Goal: Information Seeking & Learning: Learn about a topic

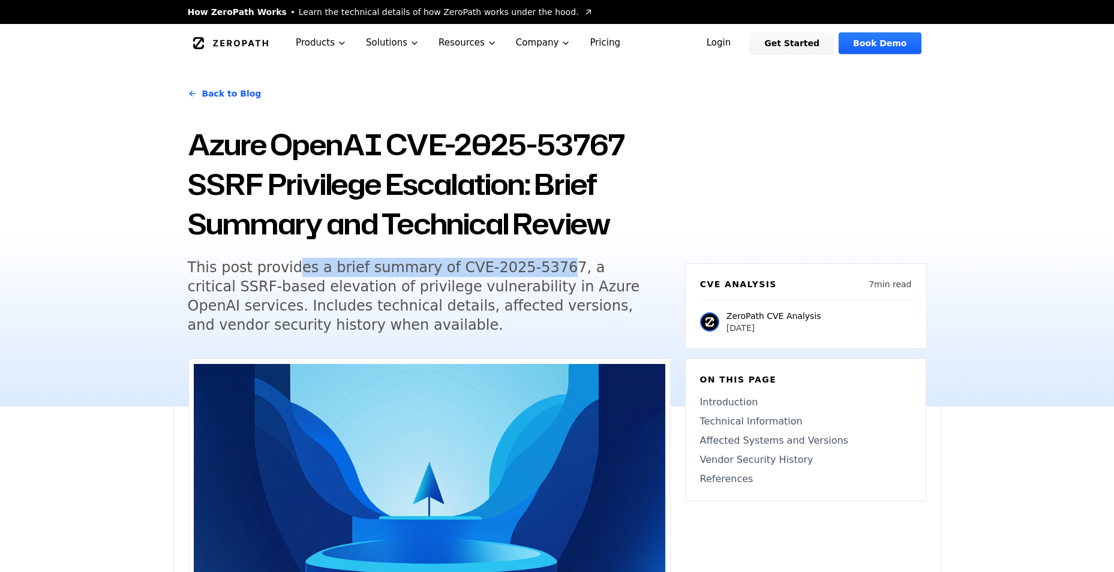
drag, startPoint x: 304, startPoint y: 265, endPoint x: 535, endPoint y: 269, distance: 230.9
click at [535, 269] on h5 "This post provides a brief summary of CVE-2025-53767, a critical SSRF-based ele…" at bounding box center [418, 296] width 461 height 77
drag, startPoint x: 535, startPoint y: 269, endPoint x: 524, endPoint y: 280, distance: 15.3
click at [524, 280] on h5 "This post provides a brief summary of CVE-2025-53767, a critical SSRF-based ele…" at bounding box center [418, 296] width 461 height 77
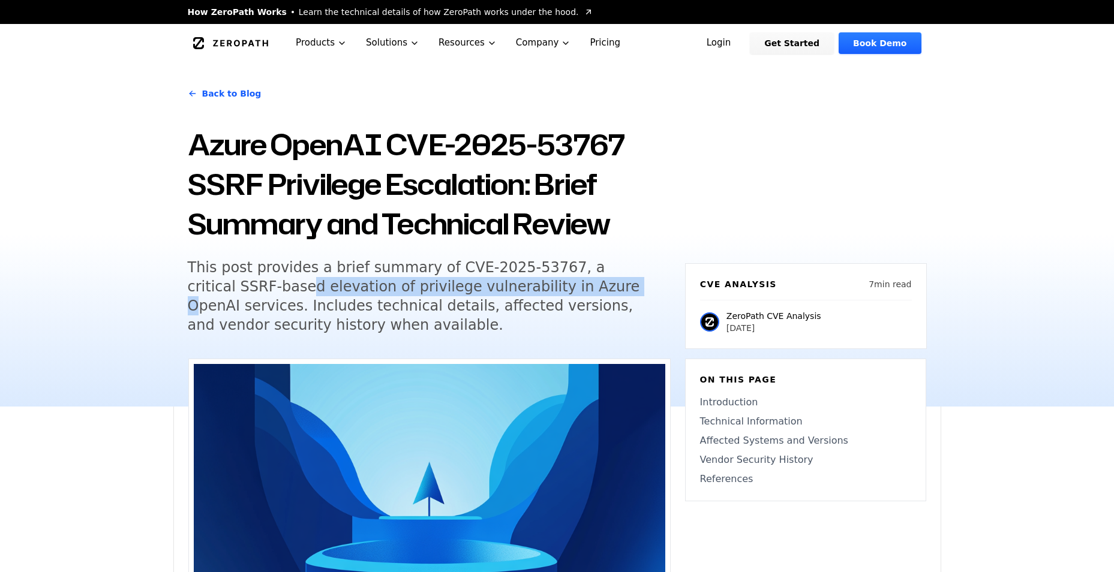
drag, startPoint x: 217, startPoint y: 290, endPoint x: 515, endPoint y: 287, distance: 298.1
click at [515, 287] on h5 "This post provides a brief summary of CVE-2025-53767, a critical SSRF-based ele…" at bounding box center [418, 296] width 461 height 77
drag, startPoint x: 515, startPoint y: 287, endPoint x: 510, endPoint y: 291, distance: 6.4
click at [510, 291] on h5 "This post provides a brief summary of CVE-2025-53767, a critical SSRF-based ele…" at bounding box center [418, 296] width 461 height 77
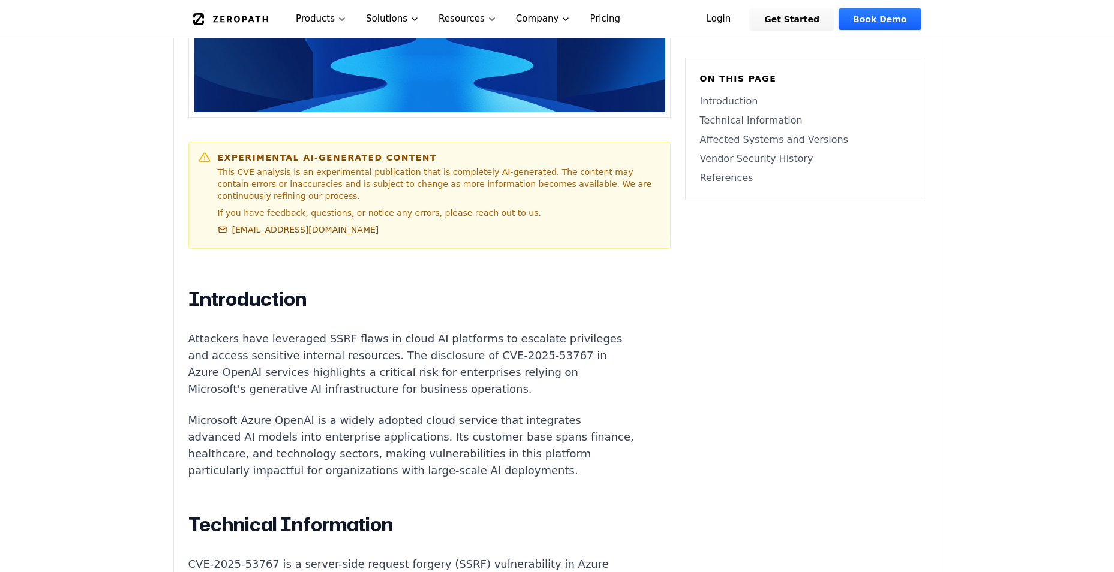
scroll to position [600, 0]
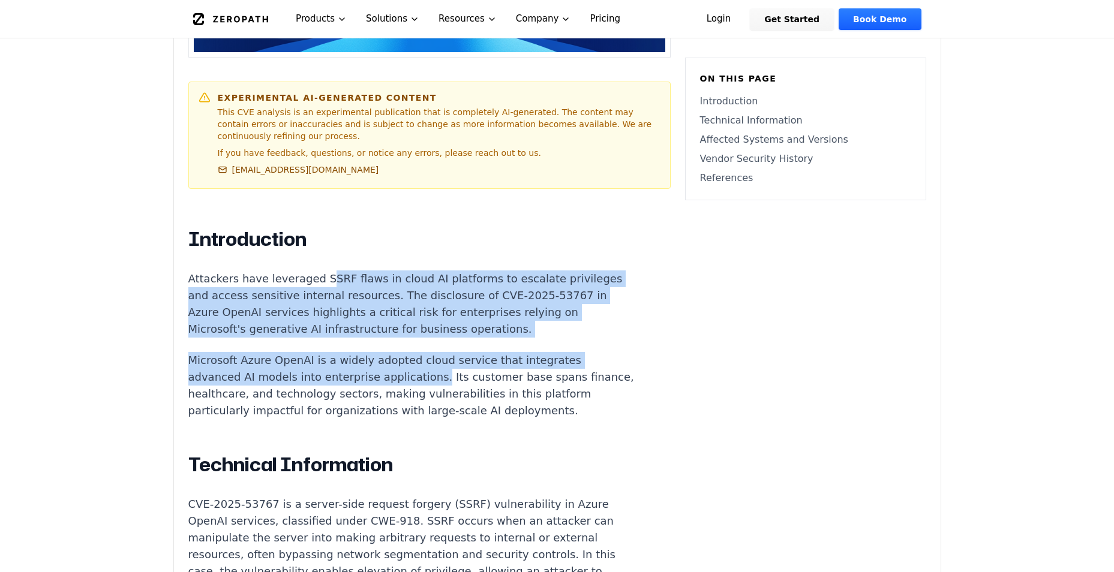
drag, startPoint x: 314, startPoint y: 268, endPoint x: 419, endPoint y: 369, distance: 146.3
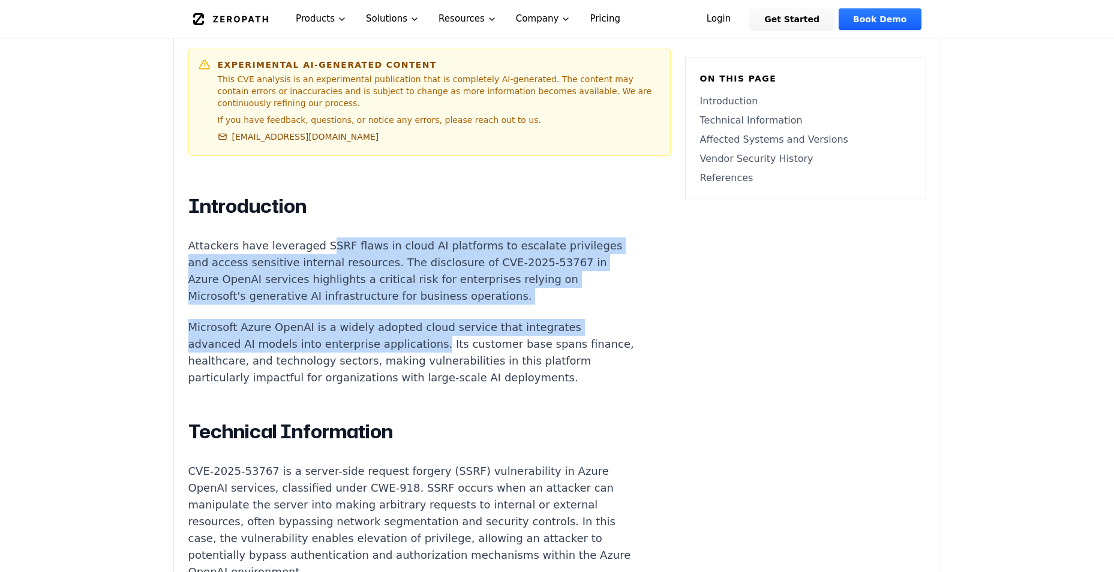
scroll to position [660, 0]
